Goal: Navigation & Orientation: Find specific page/section

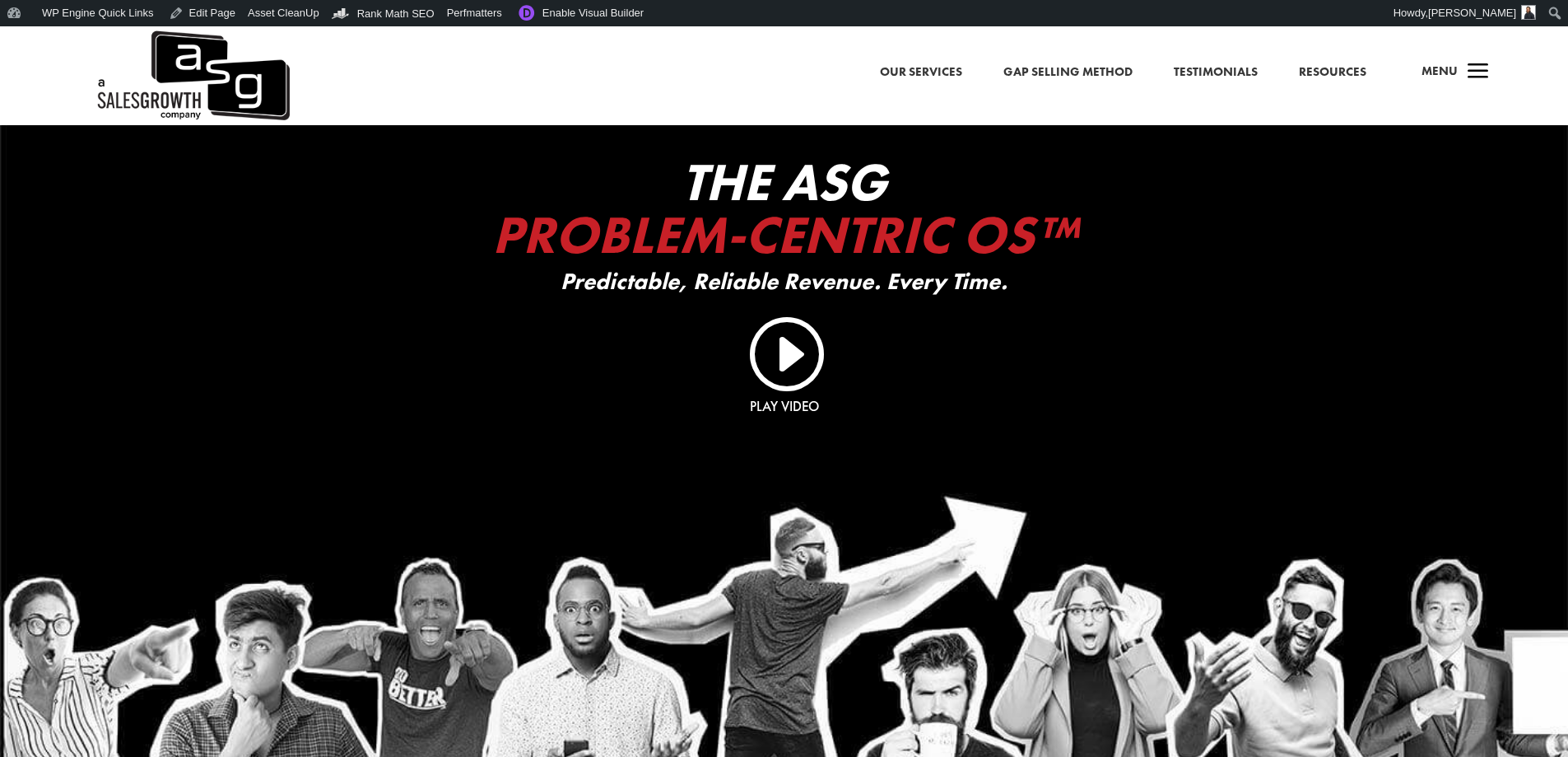
click at [1462, 68] on span "a" at bounding box center [1478, 72] width 33 height 33
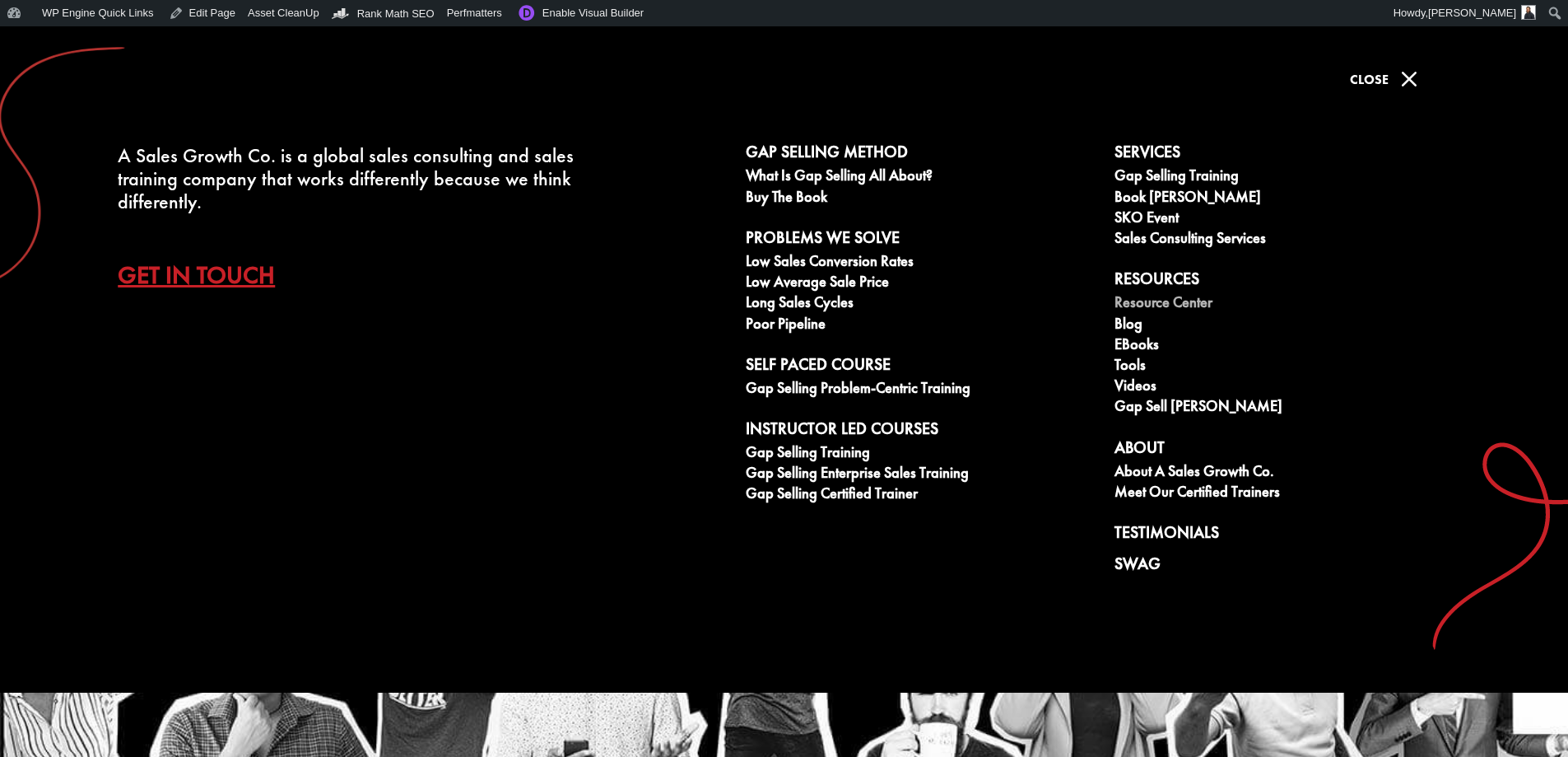
click at [1133, 304] on link "Resource Center" at bounding box center [1289, 304] width 350 height 21
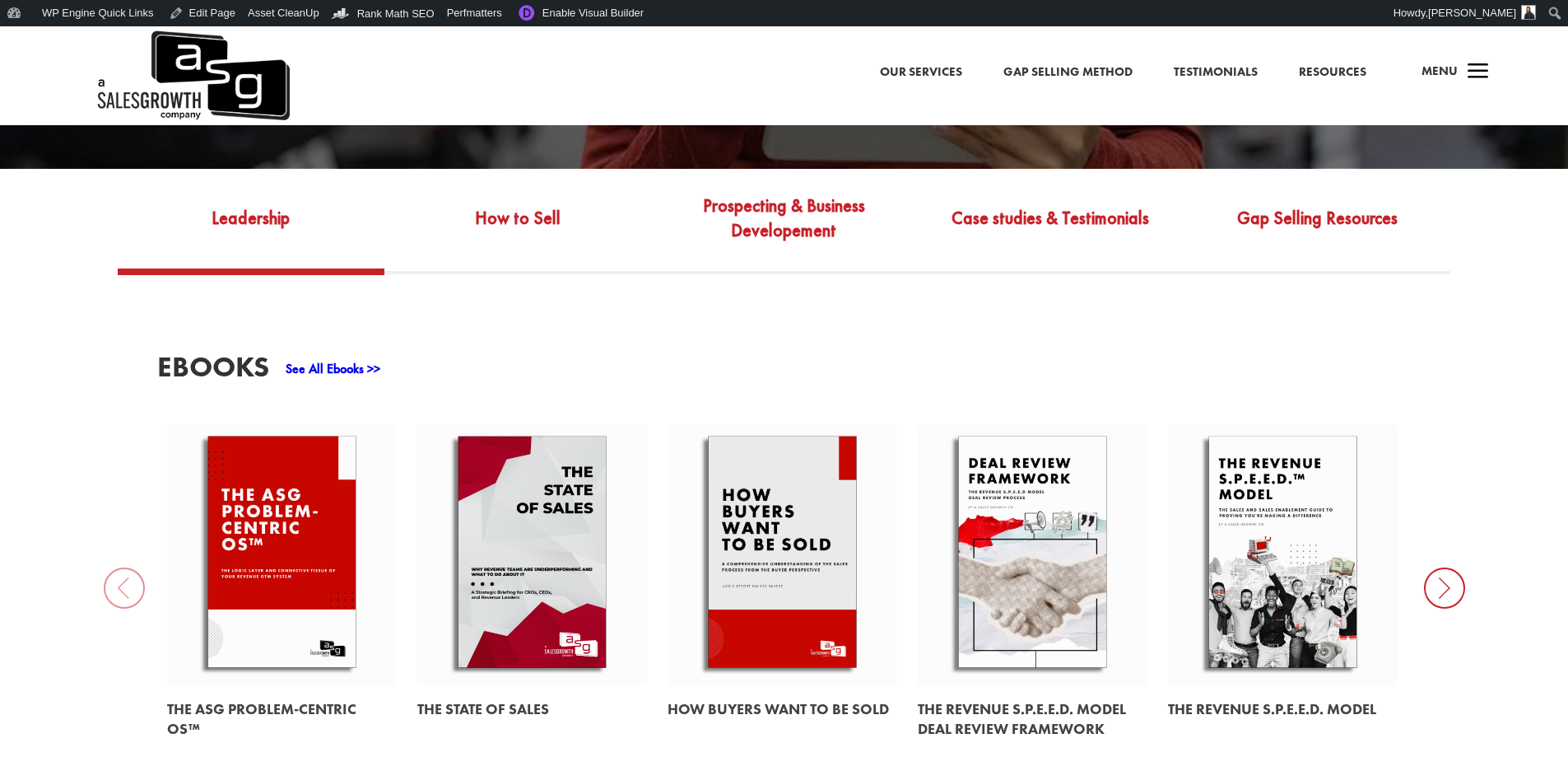
scroll to position [660, 0]
click at [308, 521] on link at bounding box center [282, 554] width 230 height 262
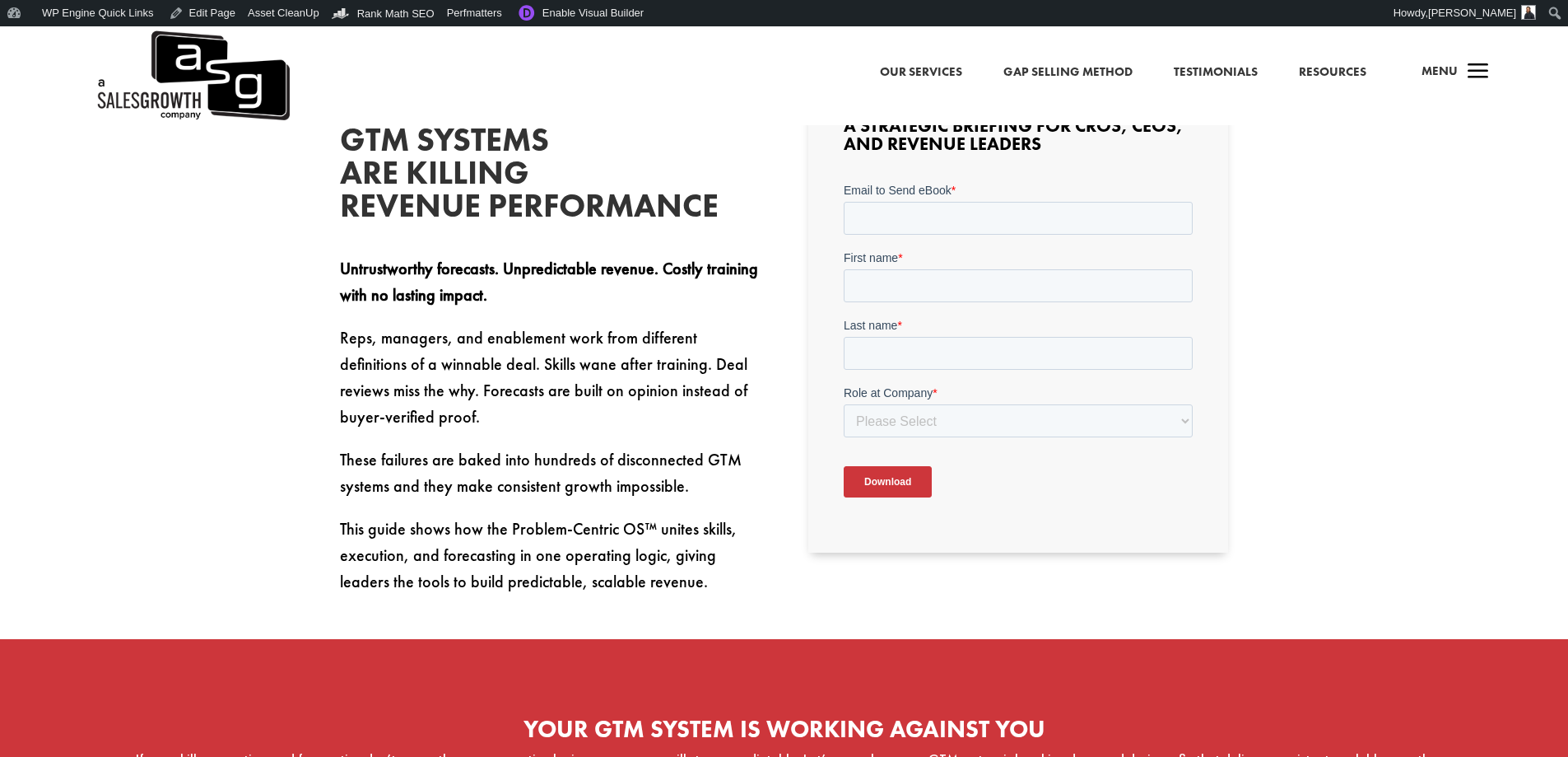
scroll to position [576, 0]
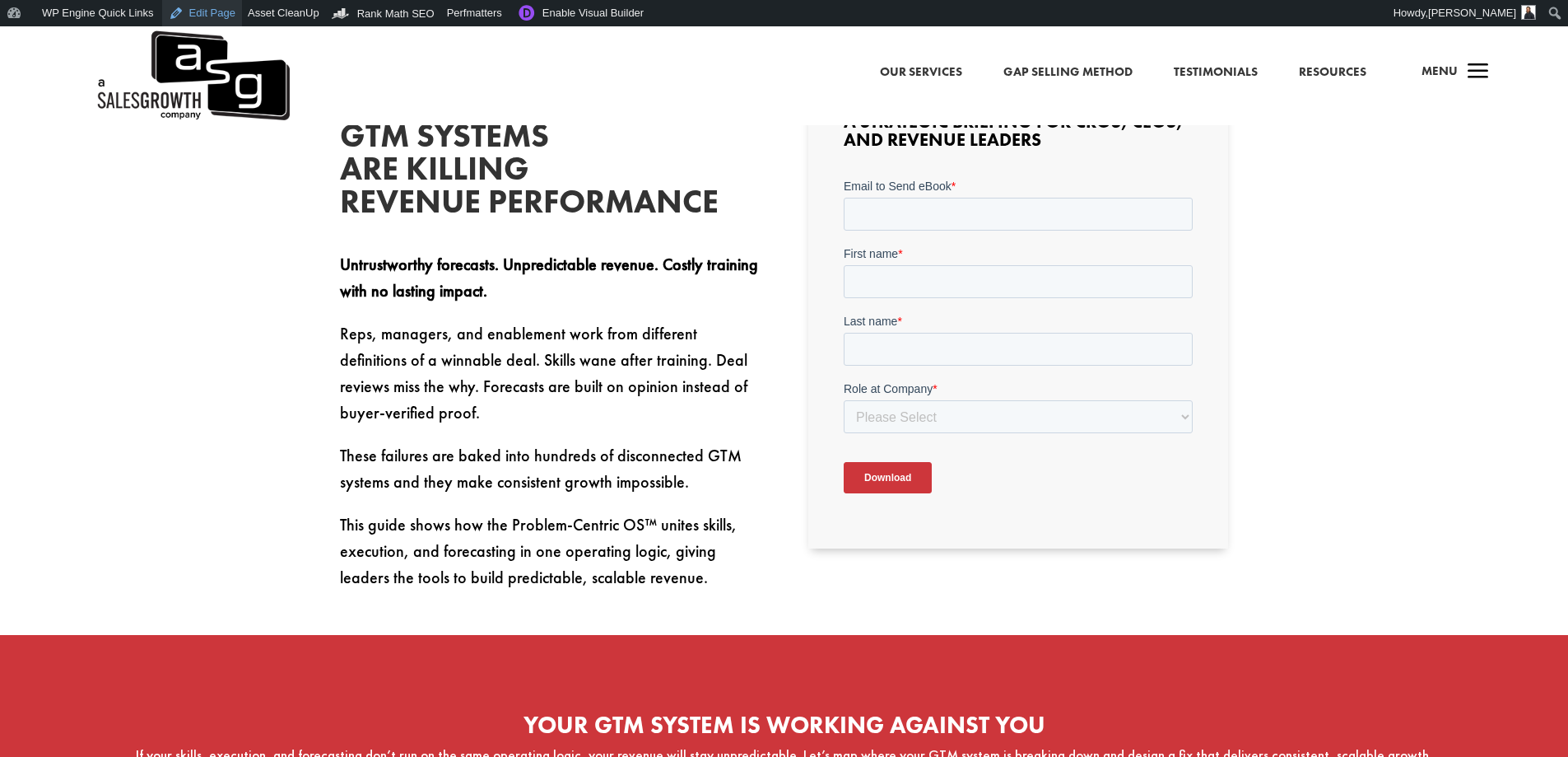
click at [199, 18] on link "Edit Page" at bounding box center [201, 13] width 80 height 26
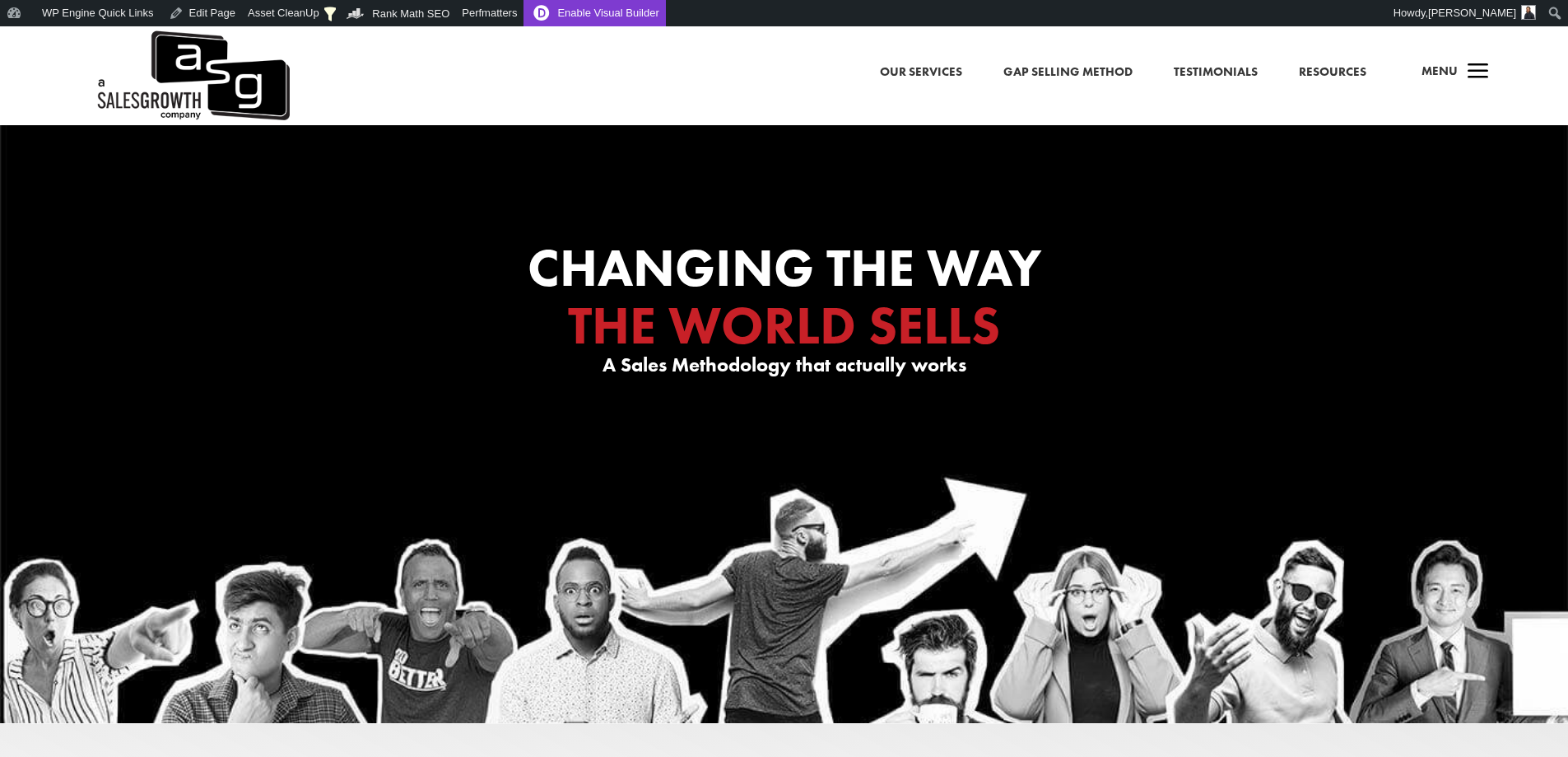
click at [596, 5] on link "Enable Visual Builder" at bounding box center [595, 13] width 142 height 26
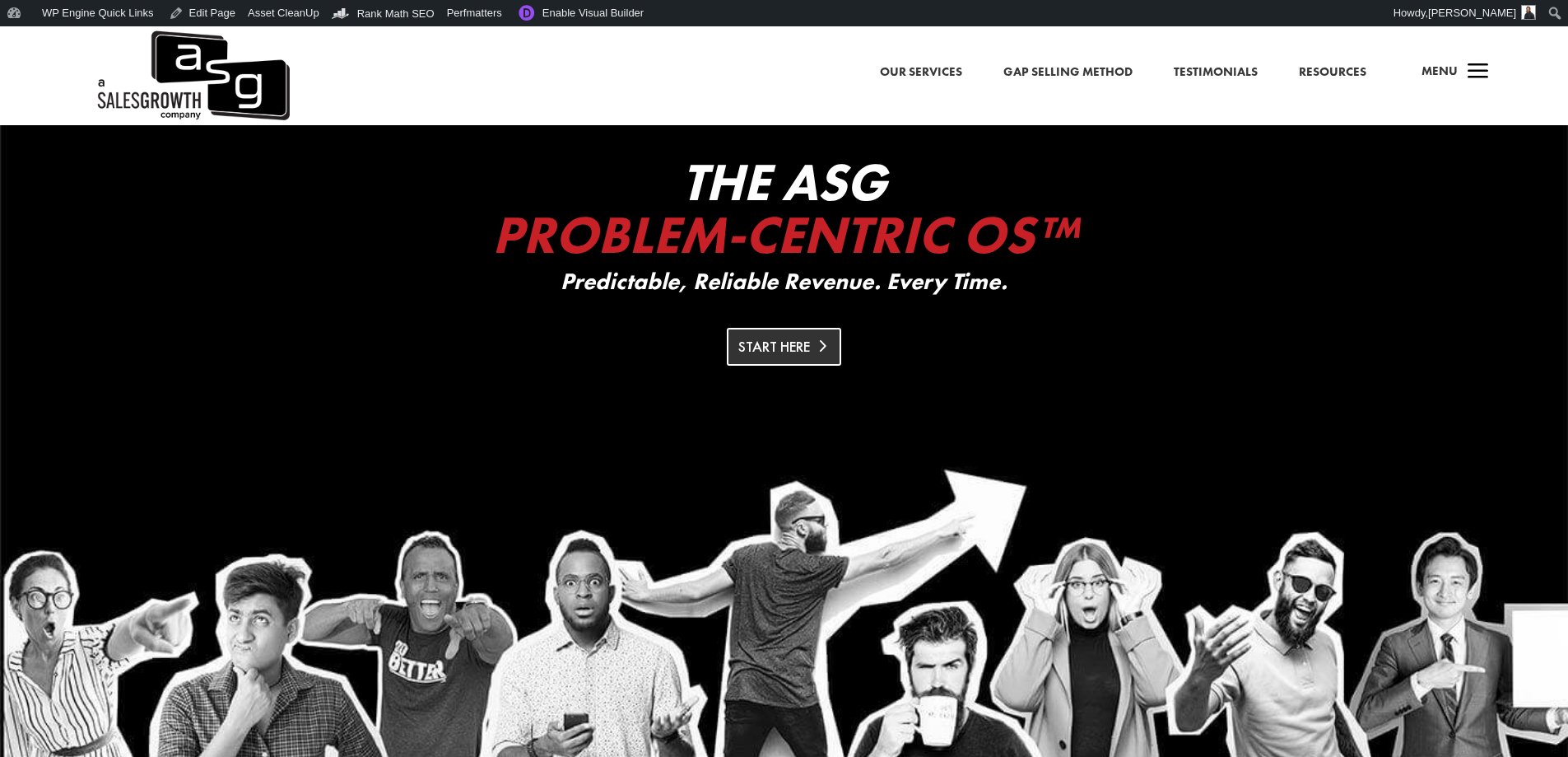
click at [749, 365] on link "Start Here" at bounding box center [784, 346] width 115 height 37
click at [183, 11] on link "Edit Page" at bounding box center [201, 13] width 80 height 26
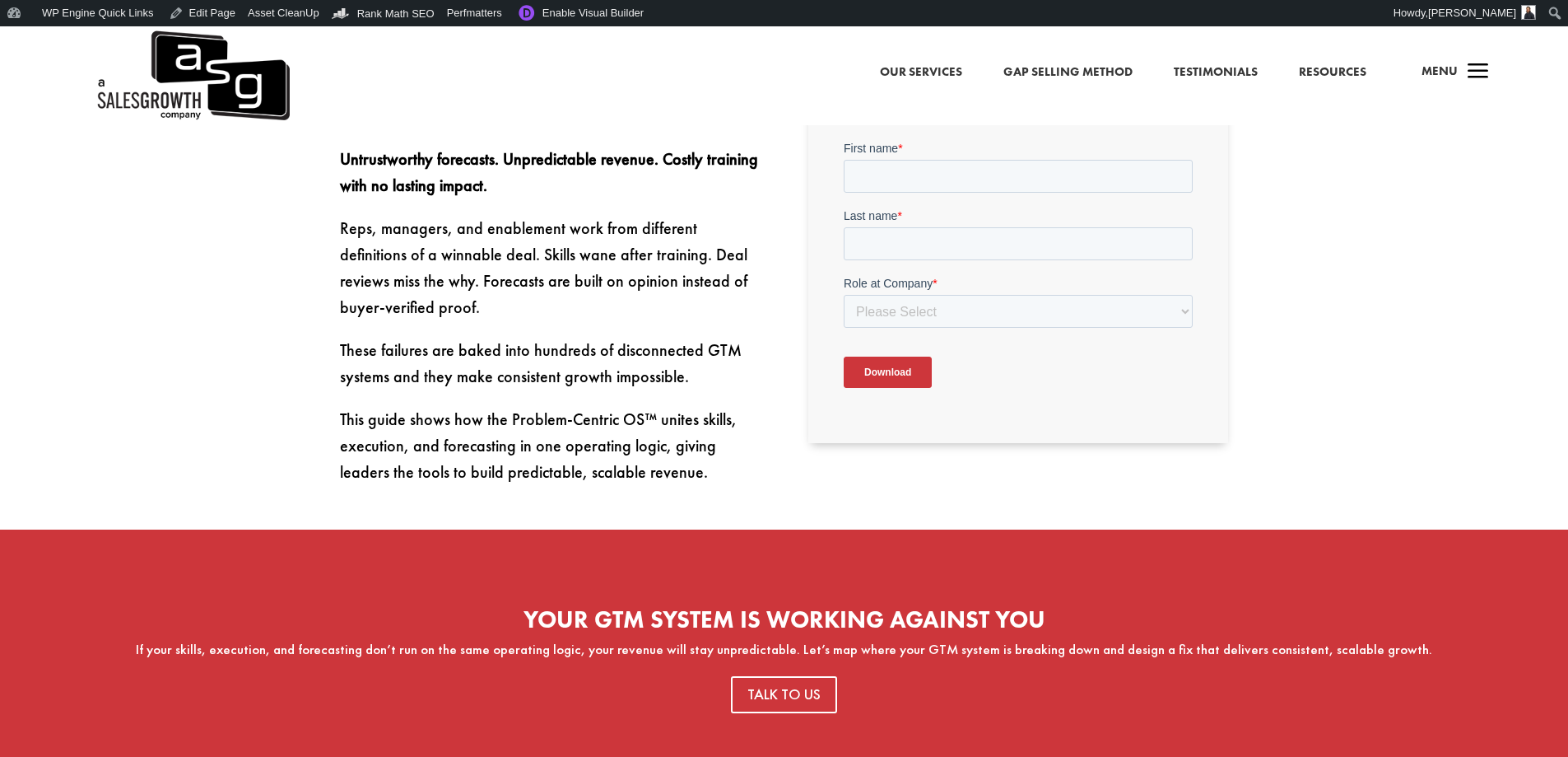
scroll to position [494, 0]
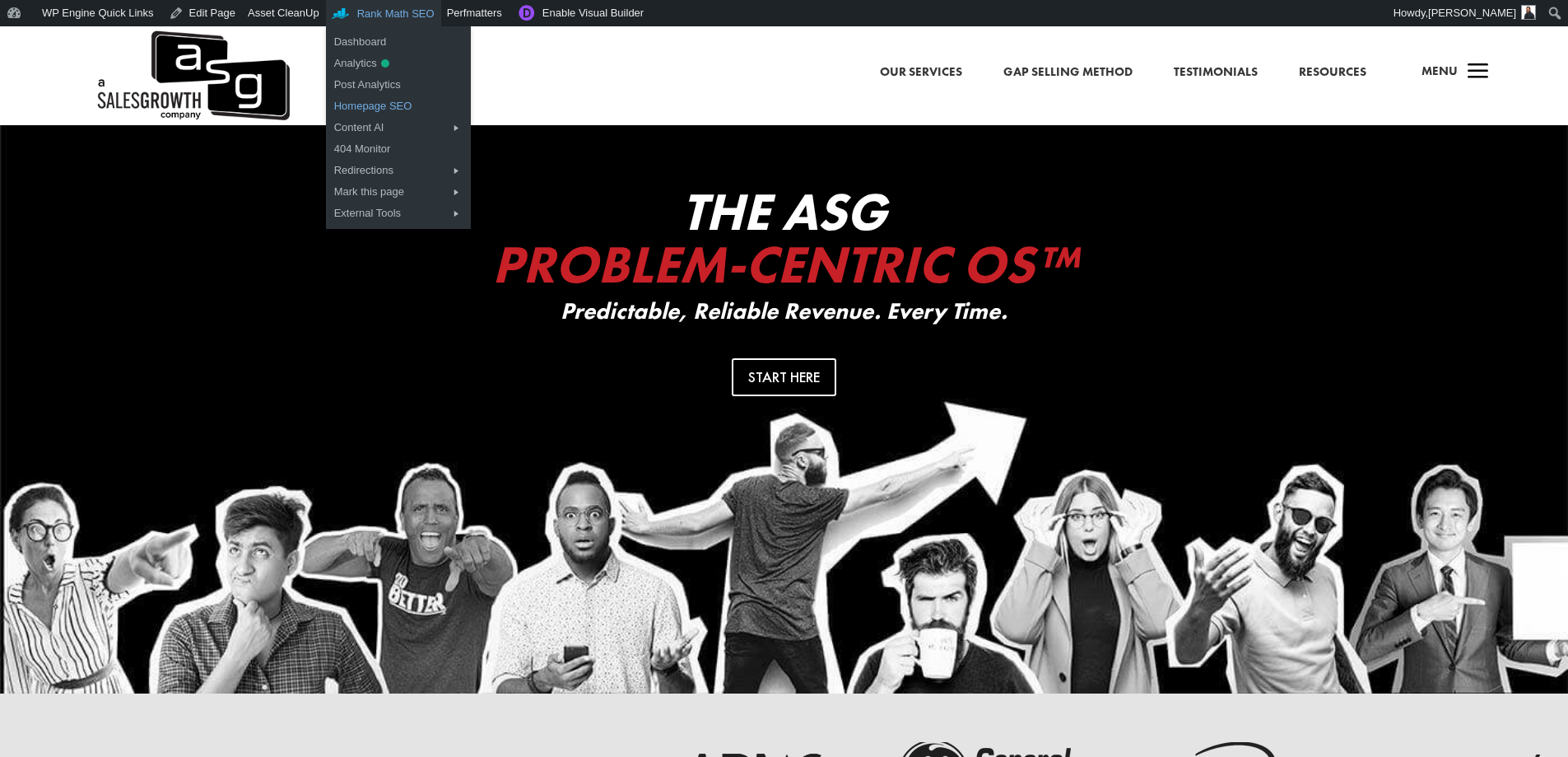
click at [403, 105] on link "Homepage SEO" at bounding box center [398, 106] width 145 height 22
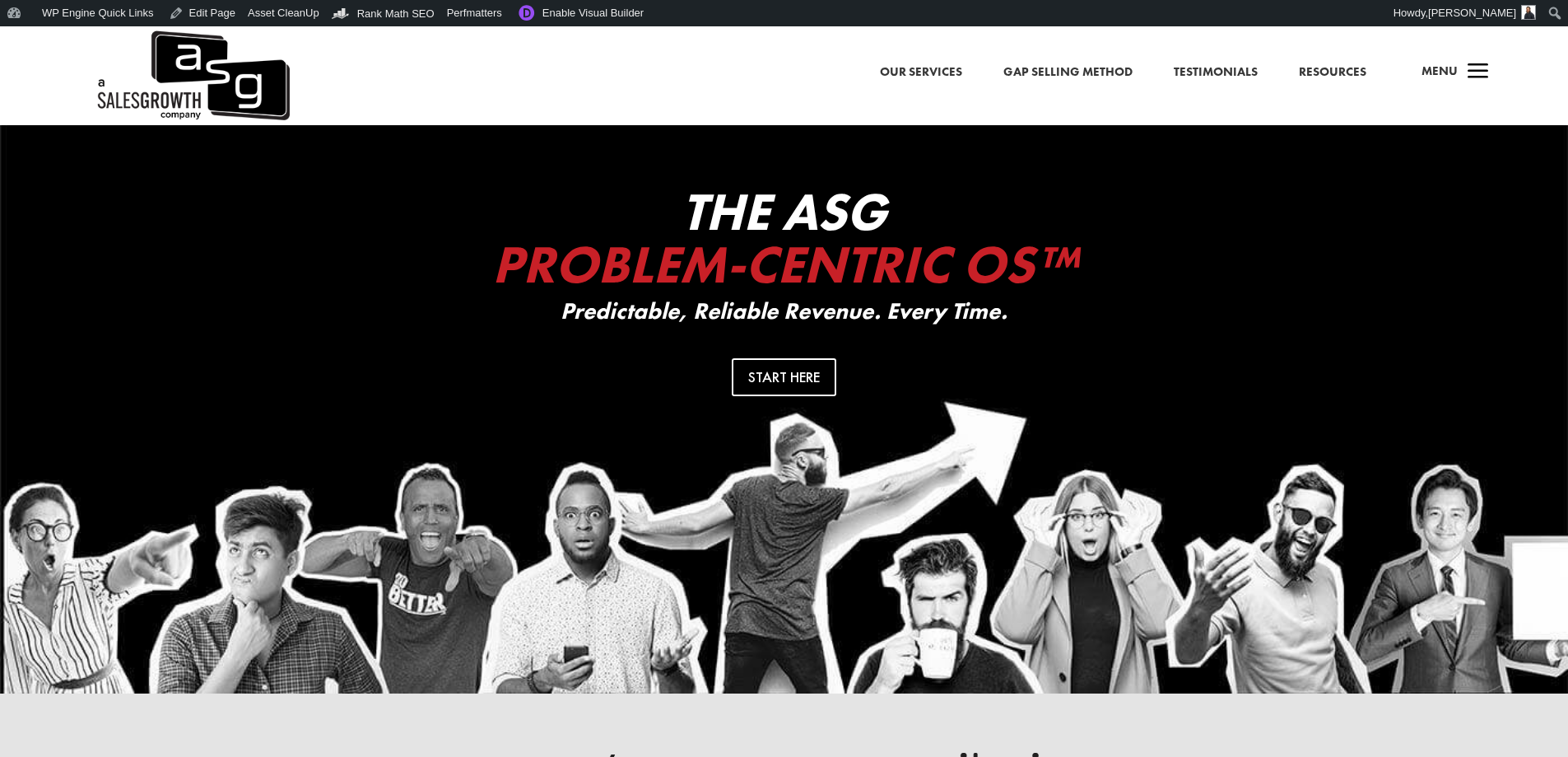
click at [1458, 74] on div "a Menu" at bounding box center [1448, 76] width 79 height 40
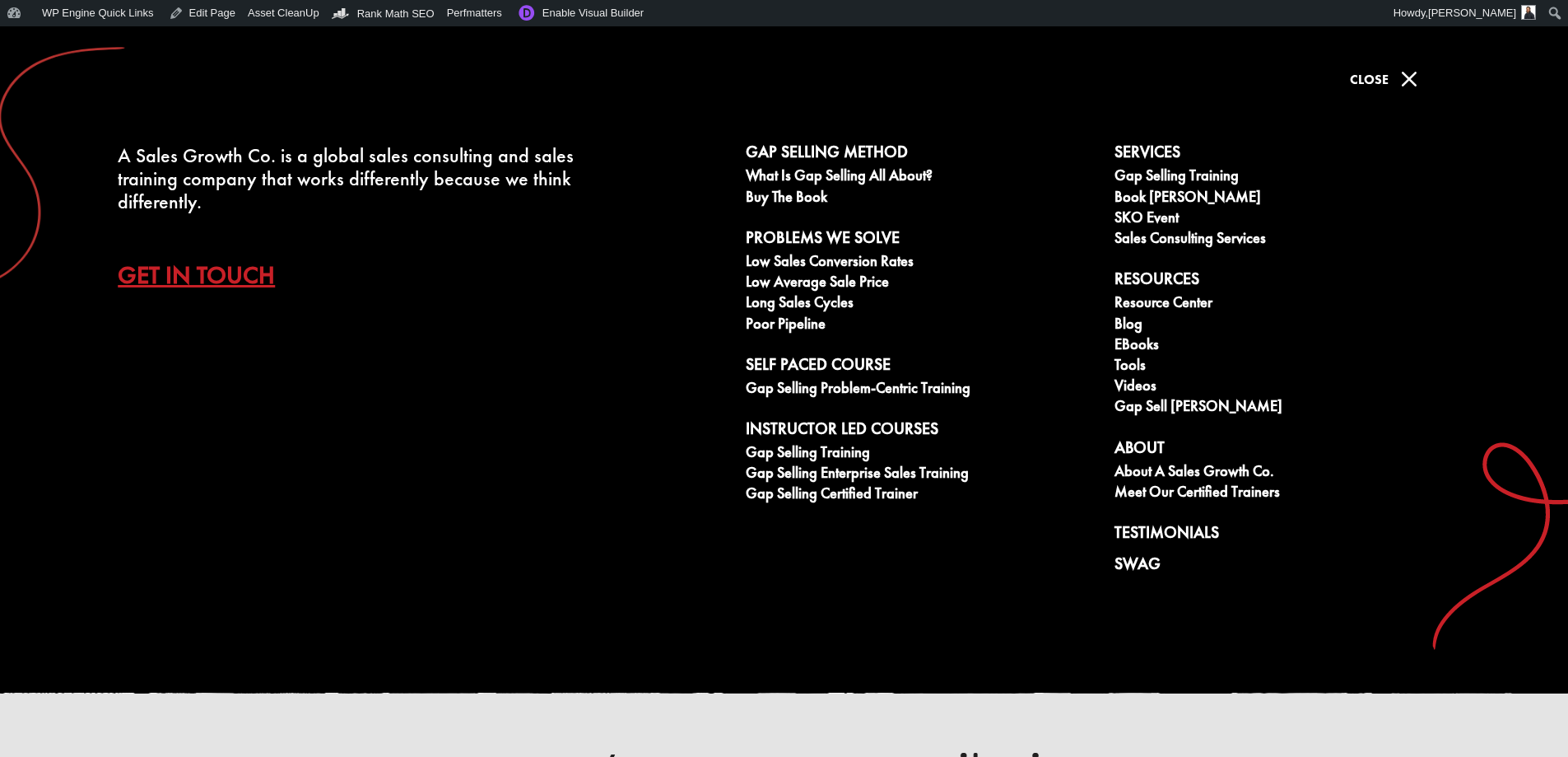
click at [1369, 86] on span "Close" at bounding box center [1369, 79] width 39 height 17
